Goal: Find specific page/section: Find specific page/section

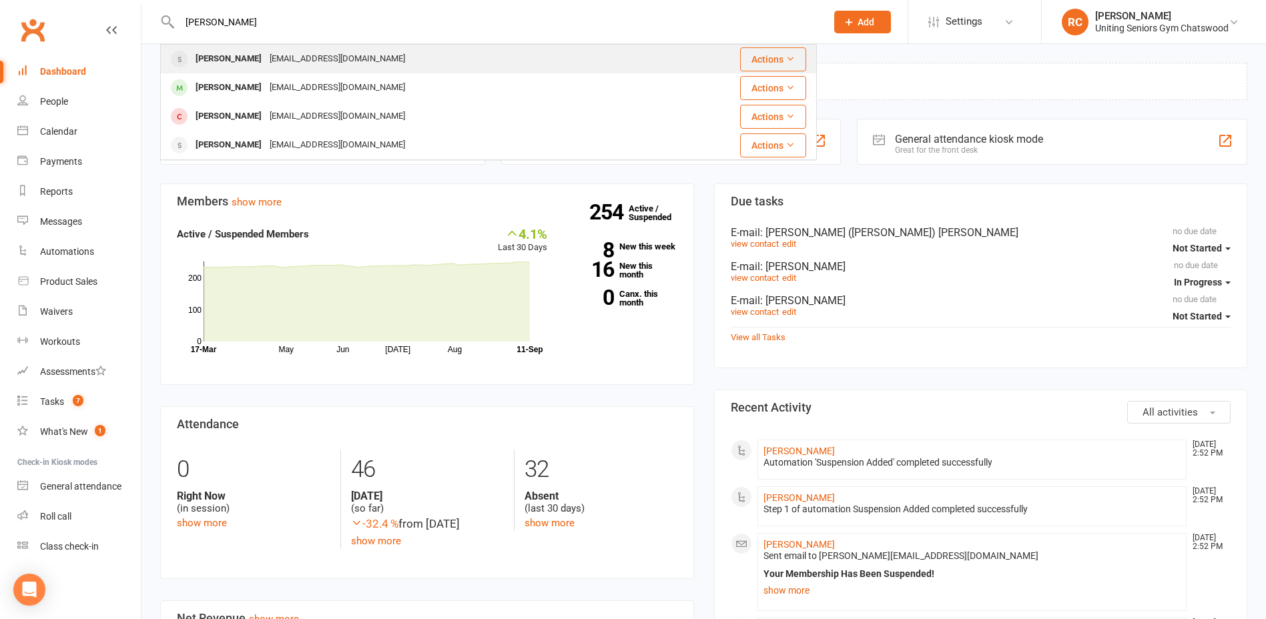
type input "[PERSON_NAME]"
click at [266, 56] on div "[EMAIL_ADDRESS][DOMAIN_NAME]" at bounding box center [337, 58] width 143 height 19
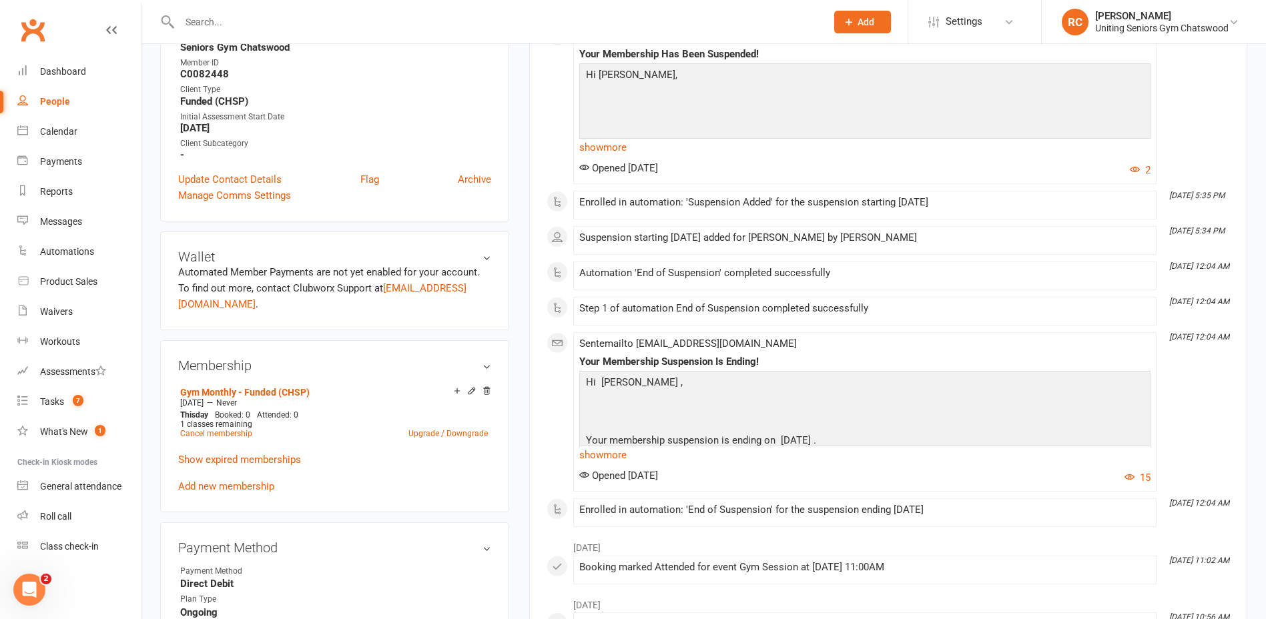
scroll to position [334, 0]
click at [859, 369] on div "Your Membership Suspension Is Ending! Hi [PERSON_NAME] , Your membership suspen…" at bounding box center [864, 411] width 571 height 108
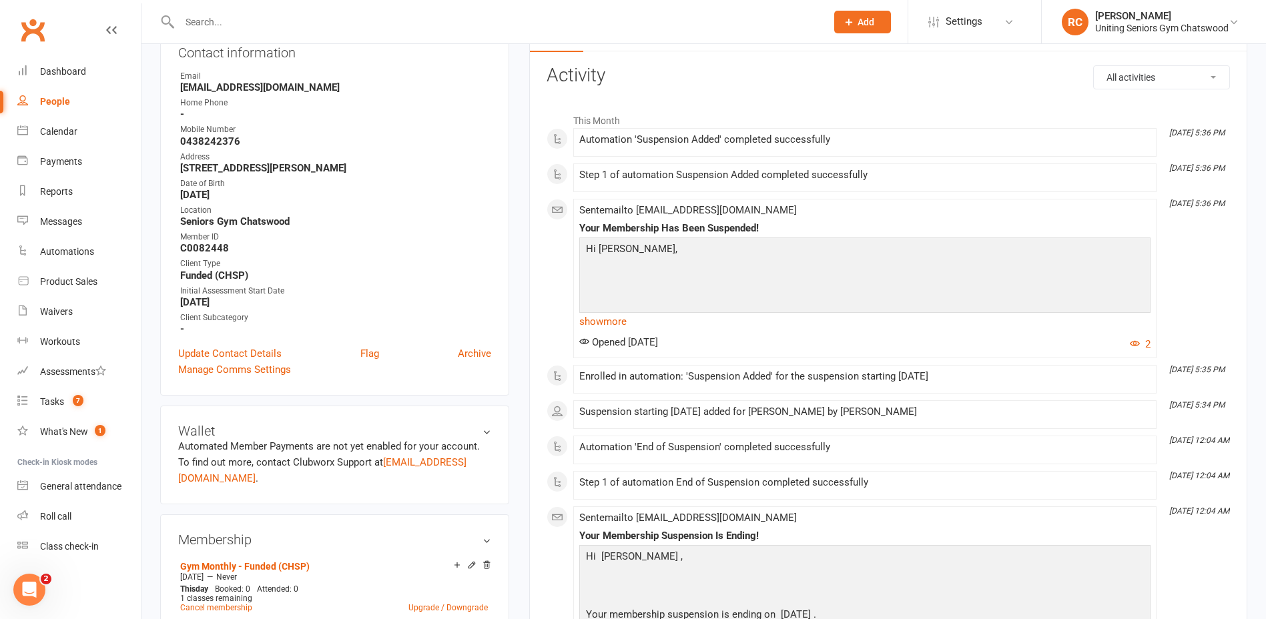
scroll to position [200, 0]
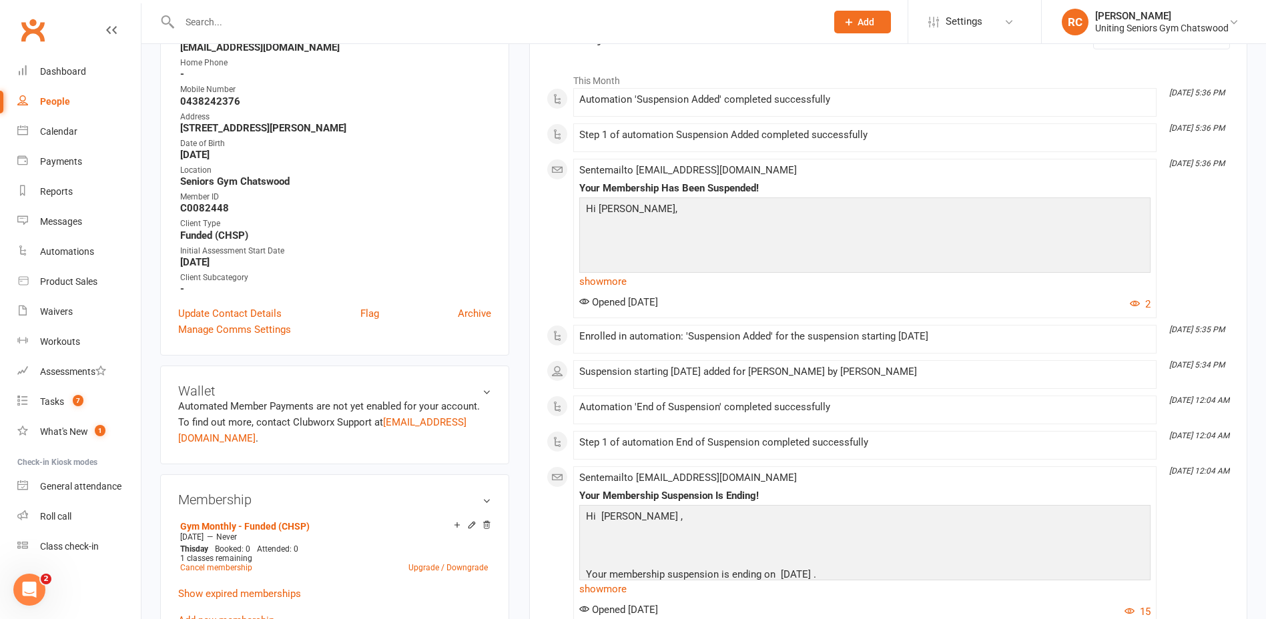
click at [216, 16] on input "text" at bounding box center [495, 22] width 641 height 19
type input "satya"
click at [226, 58] on div "[PERSON_NAME]" at bounding box center [229, 58] width 74 height 19
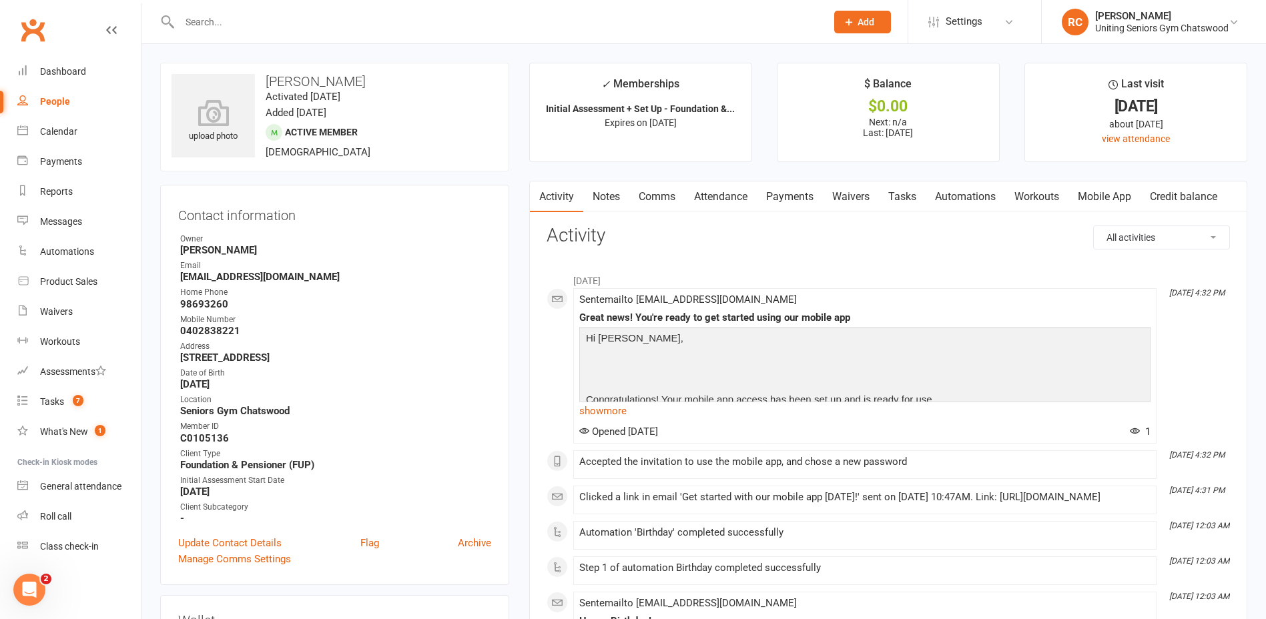
click at [219, 21] on input "text" at bounding box center [495, 22] width 641 height 19
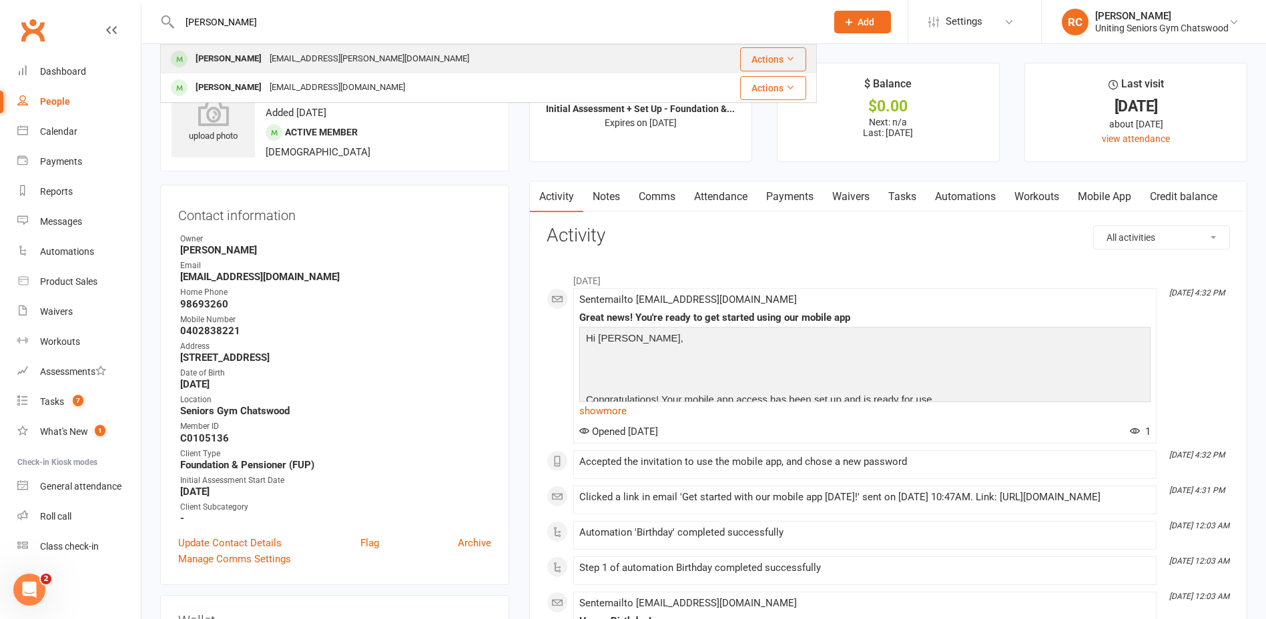
type input "[PERSON_NAME]"
click at [230, 51] on div "[PERSON_NAME]" at bounding box center [229, 58] width 74 height 19
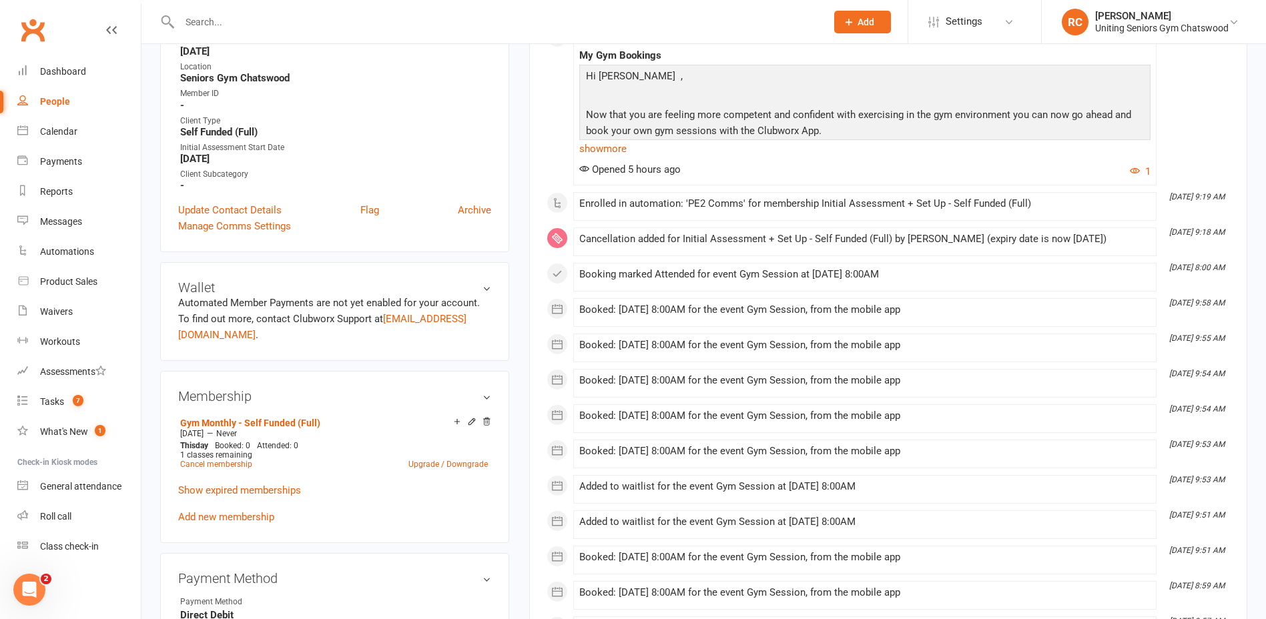
scroll to position [334, 0]
